Goal: Information Seeking & Learning: Learn about a topic

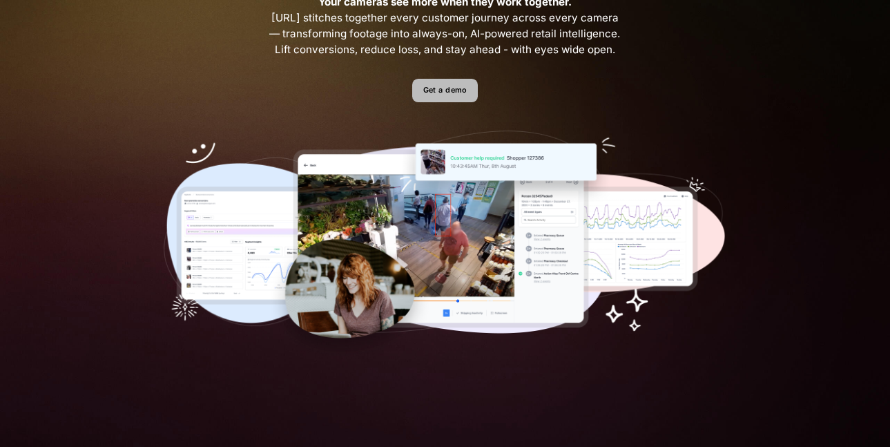
scroll to position [9, 0]
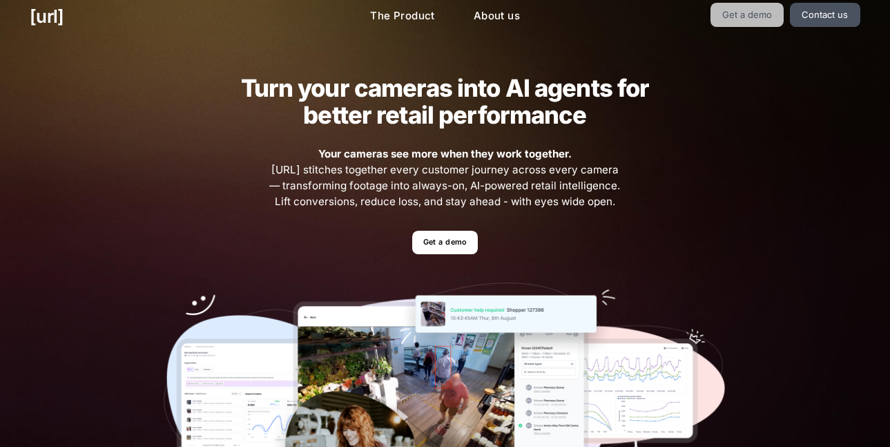
click at [738, 9] on link "Get a demo" at bounding box center [747, 15] width 74 height 24
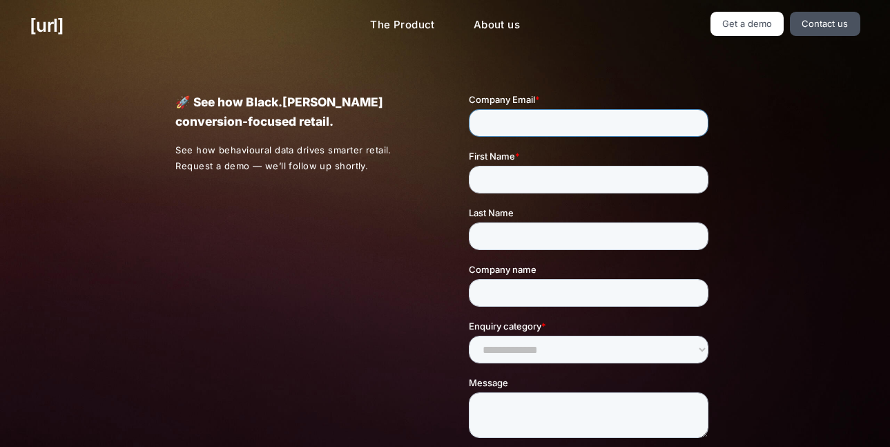
click at [549, 135] on input "Company Email *" at bounding box center [588, 123] width 239 height 28
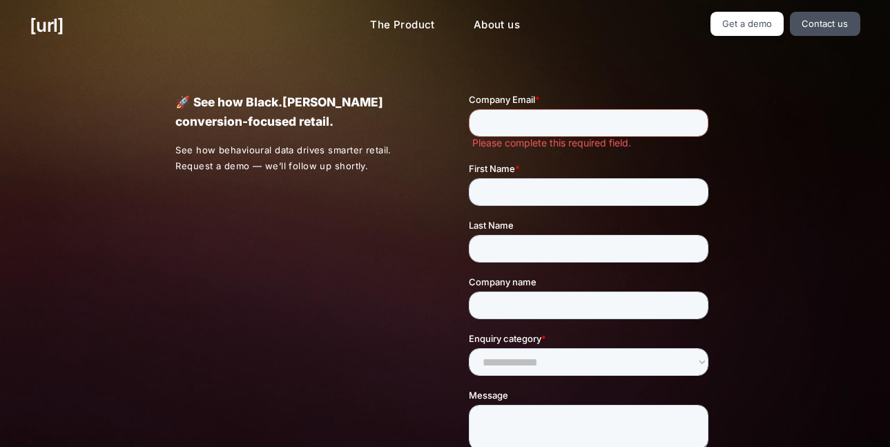
click at [307, 215] on div "🚀 See how Black.[PERSON_NAME] conversion-focused retail. See how behavioural da…" at bounding box center [445, 335] width 598 height 569
click at [381, 23] on link "The Product" at bounding box center [402, 25] width 87 height 27
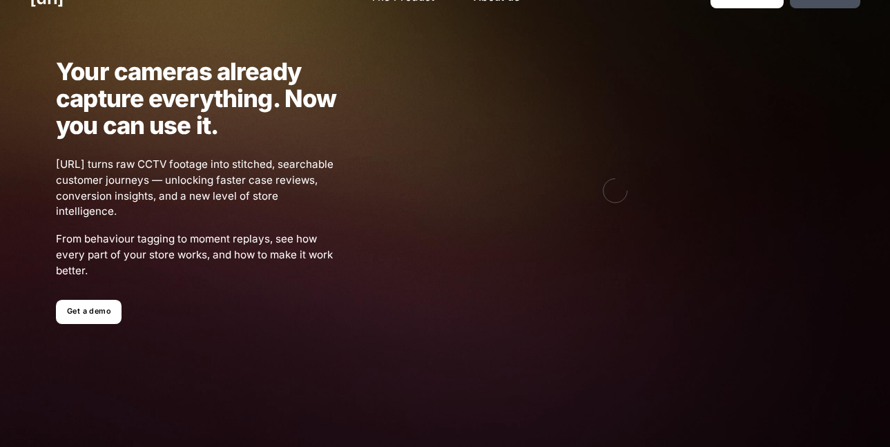
scroll to position [29, 0]
